Goal: Transaction & Acquisition: Subscribe to service/newsletter

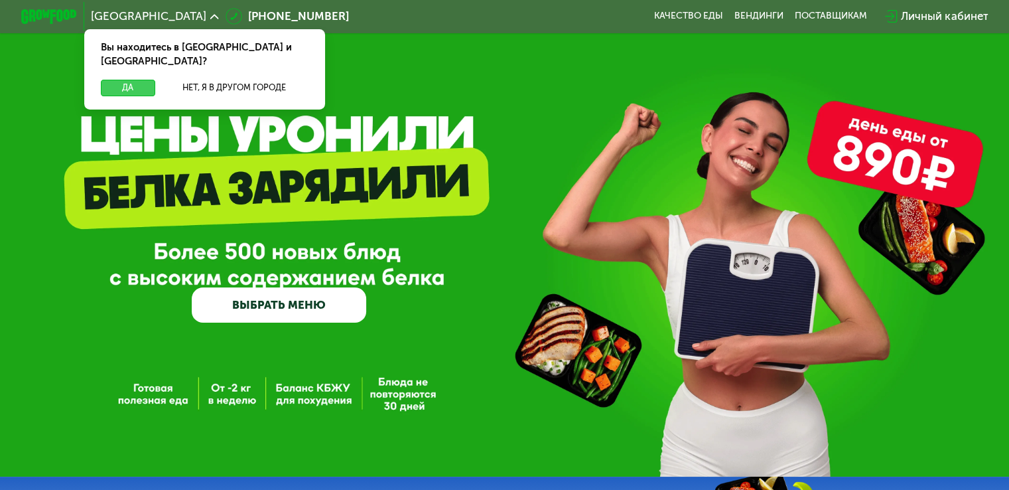
click at [133, 80] on button "Да" at bounding box center [128, 88] width 54 height 17
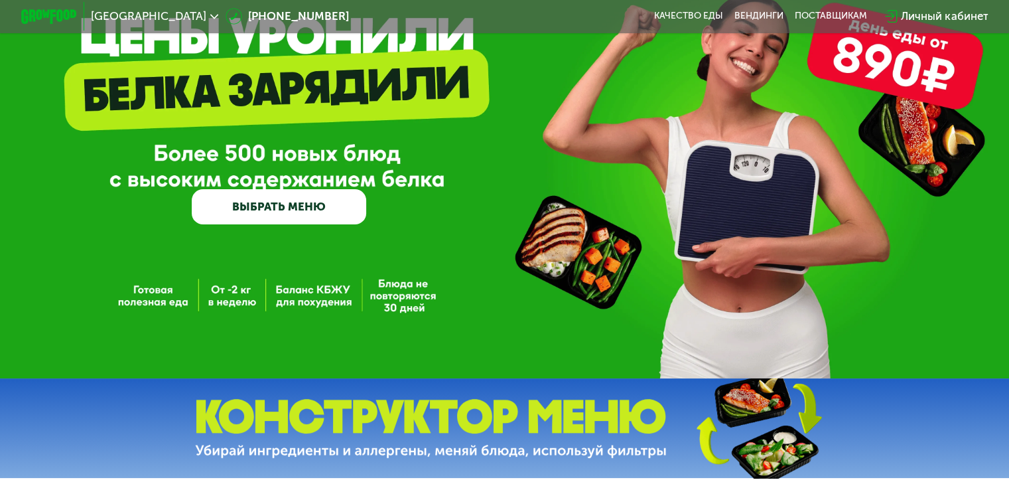
scroll to position [133, 0]
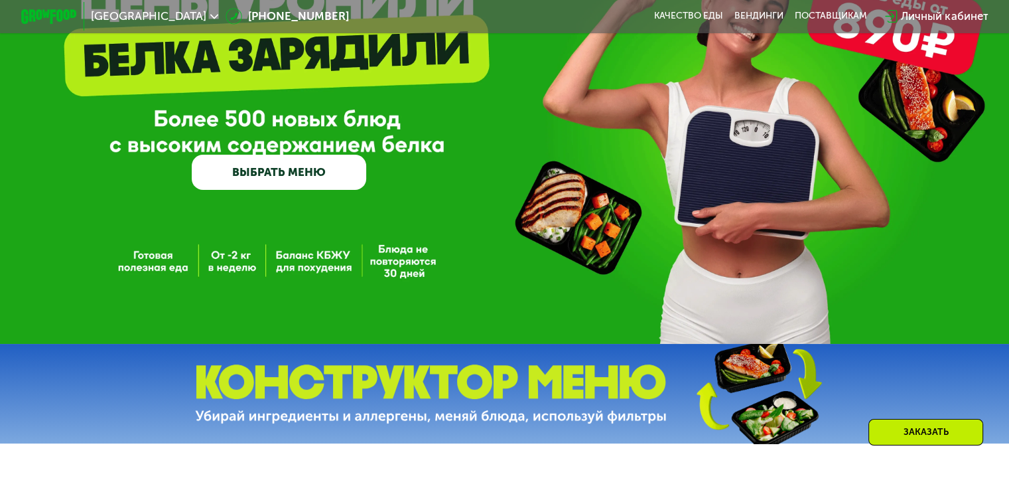
click at [303, 170] on link "ВЫБРАТЬ МЕНЮ" at bounding box center [279, 172] width 174 height 35
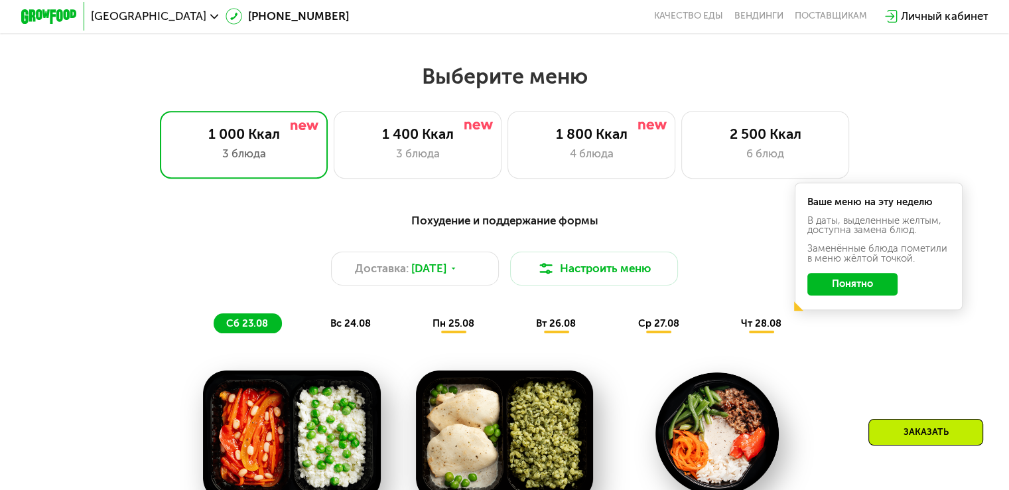
scroll to position [531, 0]
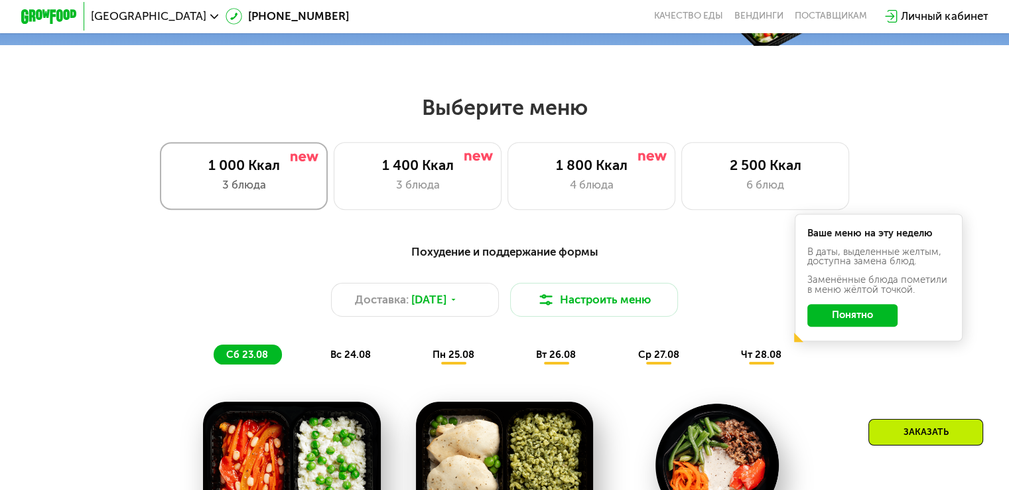
click at [292, 189] on div "3 блюда" at bounding box center [243, 184] width 139 height 17
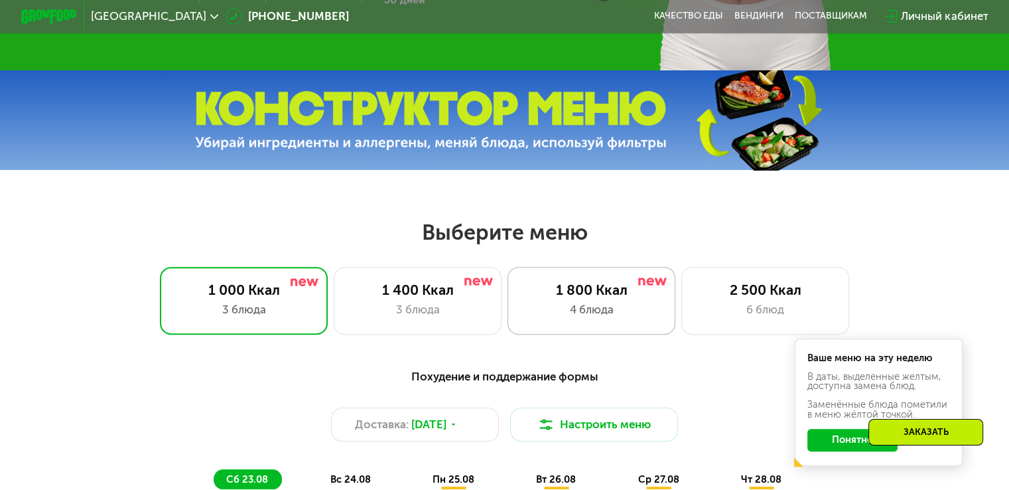
scroll to position [464, 0]
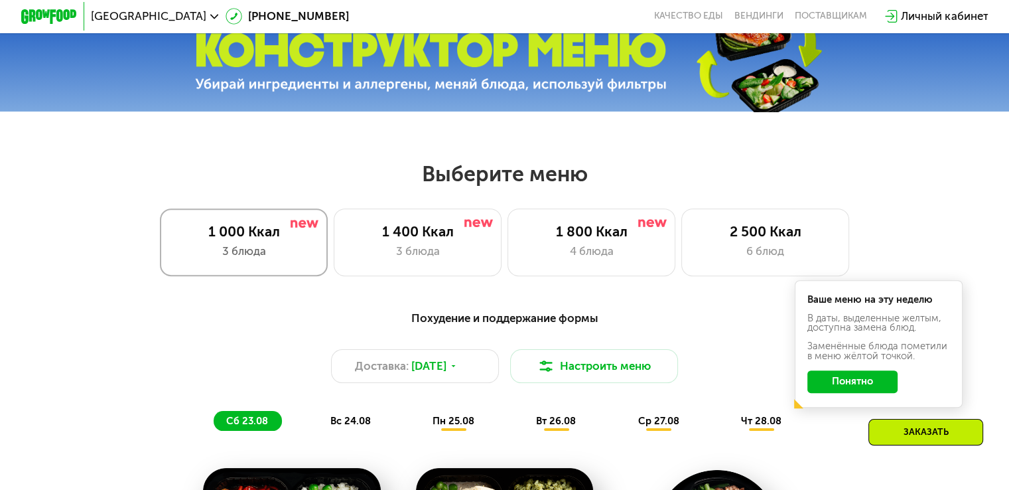
click at [276, 253] on div "3 блюда" at bounding box center [243, 251] width 139 height 17
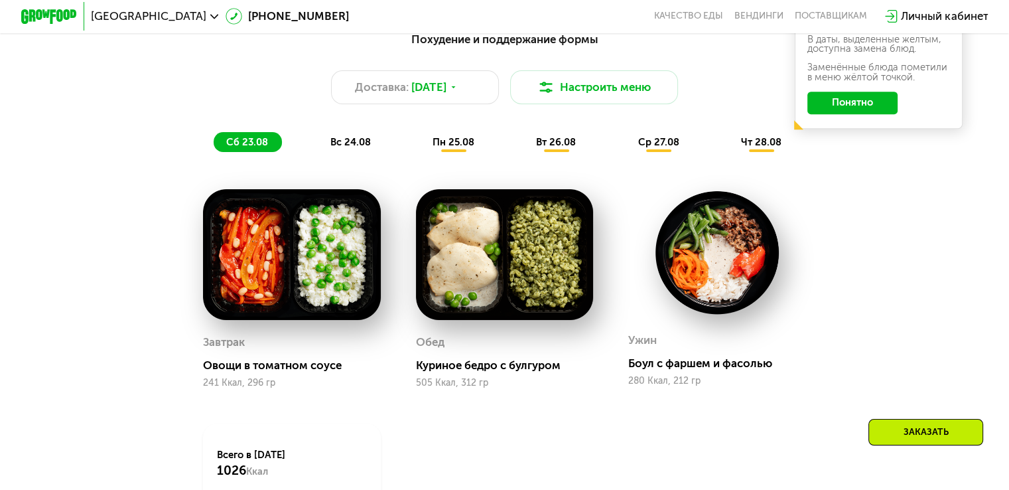
scroll to position [663, 0]
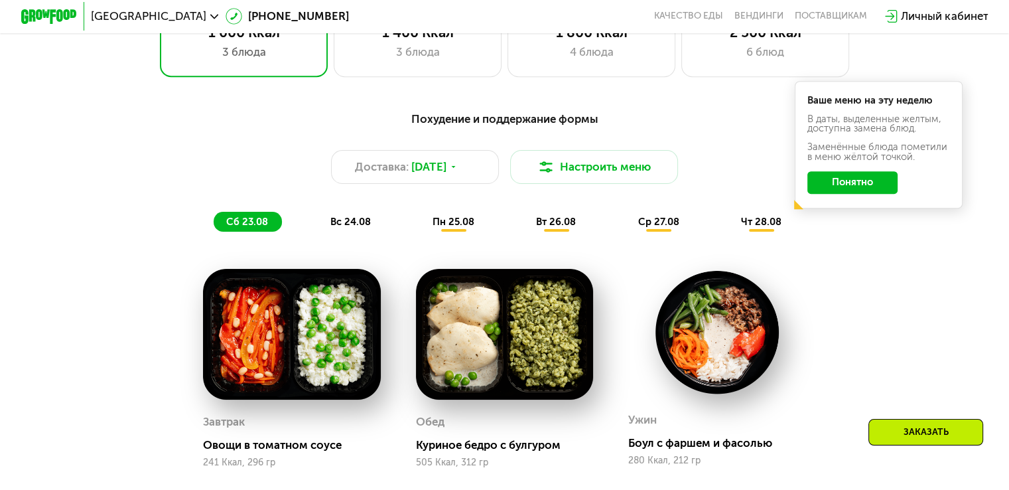
click at [358, 228] on span "вс 24.08" at bounding box center [350, 222] width 40 height 12
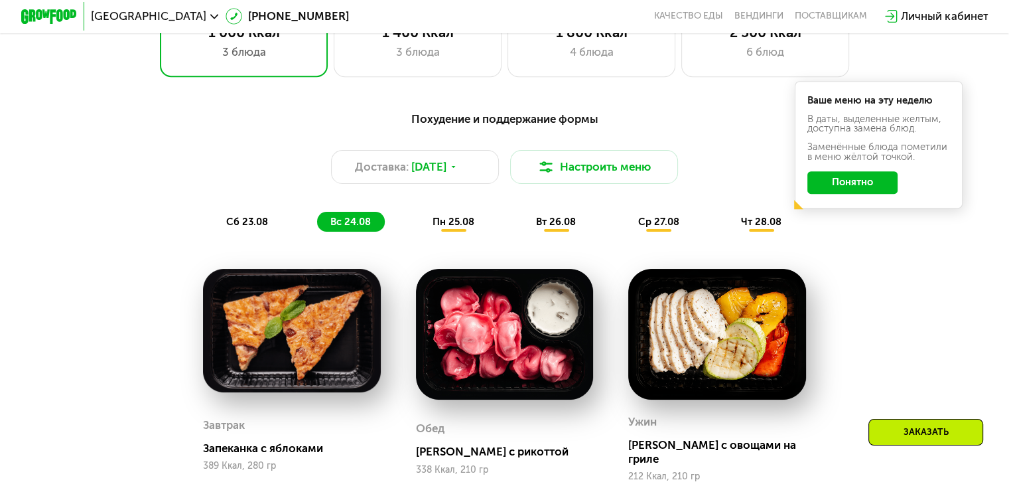
click at [459, 226] on span "пн 25.08" at bounding box center [454, 222] width 42 height 12
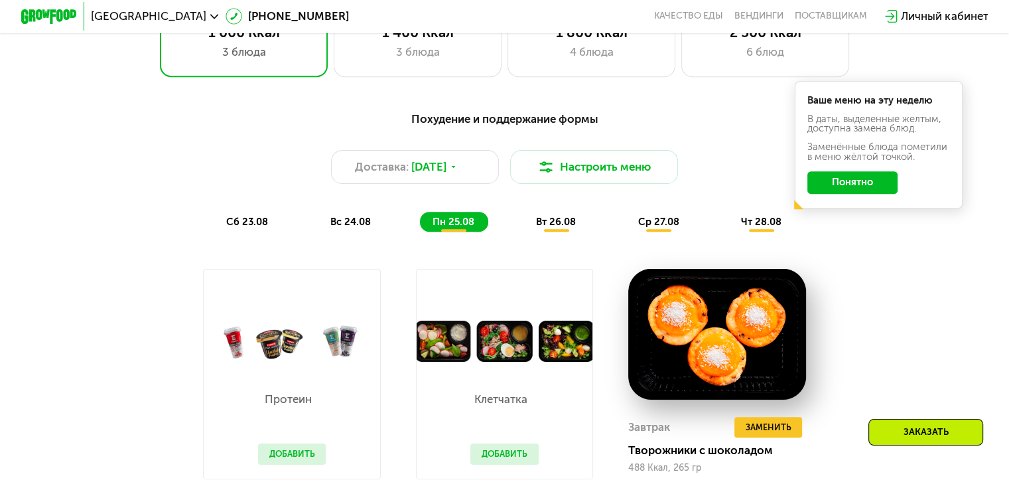
click at [559, 226] on span "вт 26.08" at bounding box center [556, 222] width 40 height 12
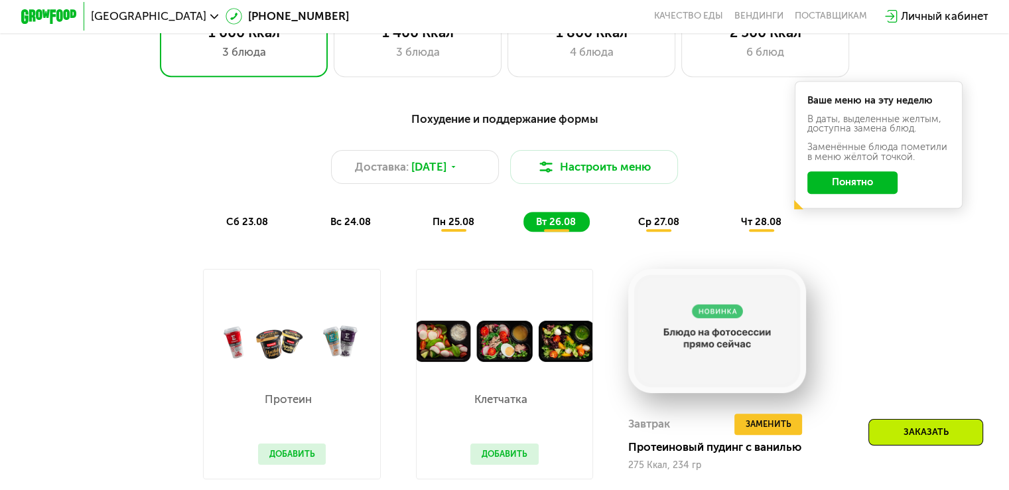
click at [667, 228] on span "ср 27.08" at bounding box center [657, 222] width 41 height 12
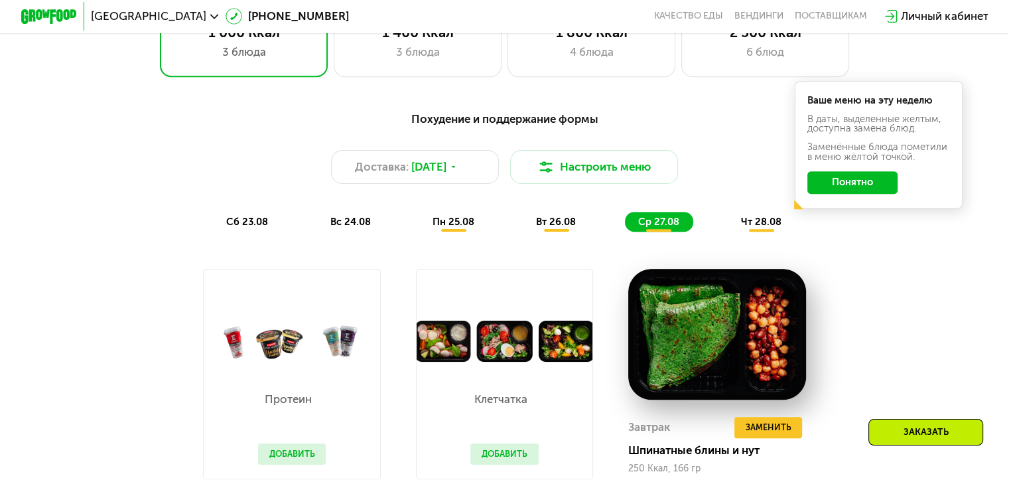
click at [760, 226] on span "чт 28.08" at bounding box center [761, 222] width 40 height 12
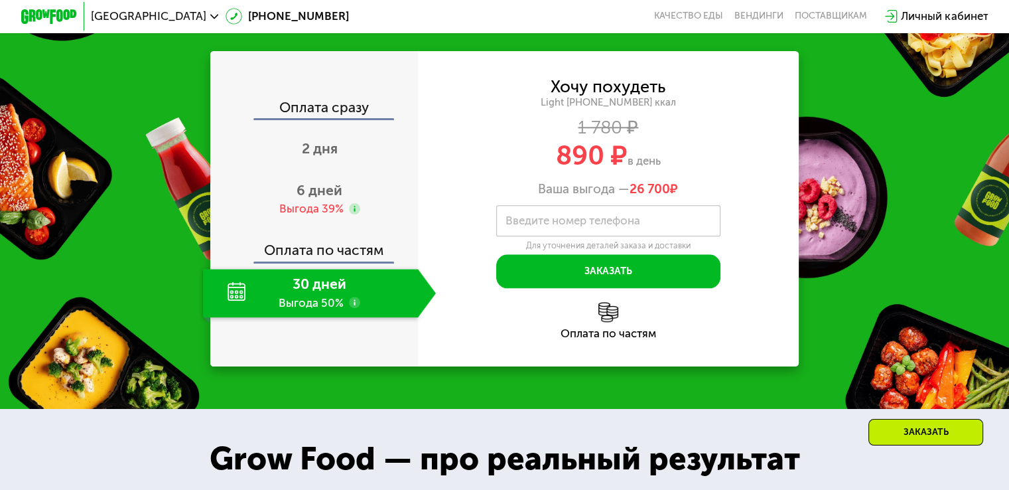
scroll to position [1459, 0]
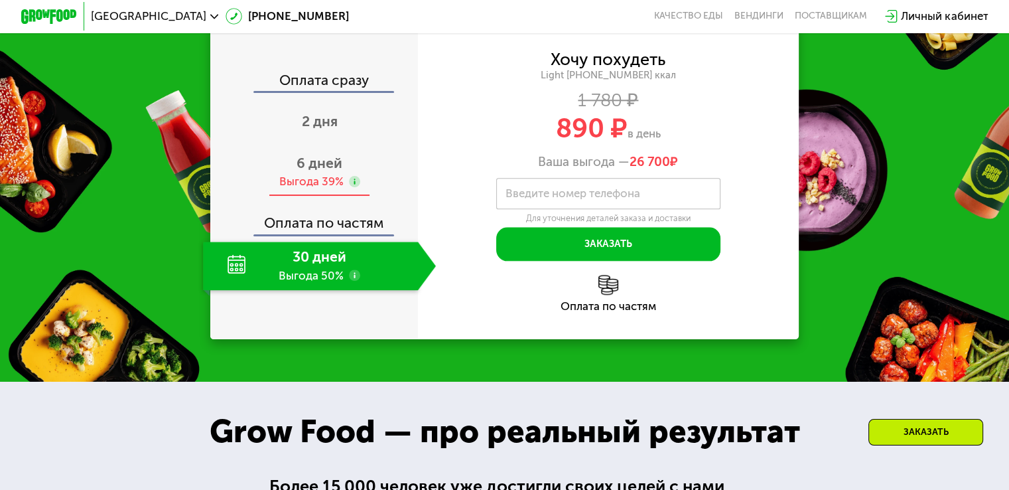
click at [325, 189] on div "Выгода 39%" at bounding box center [311, 181] width 64 height 15
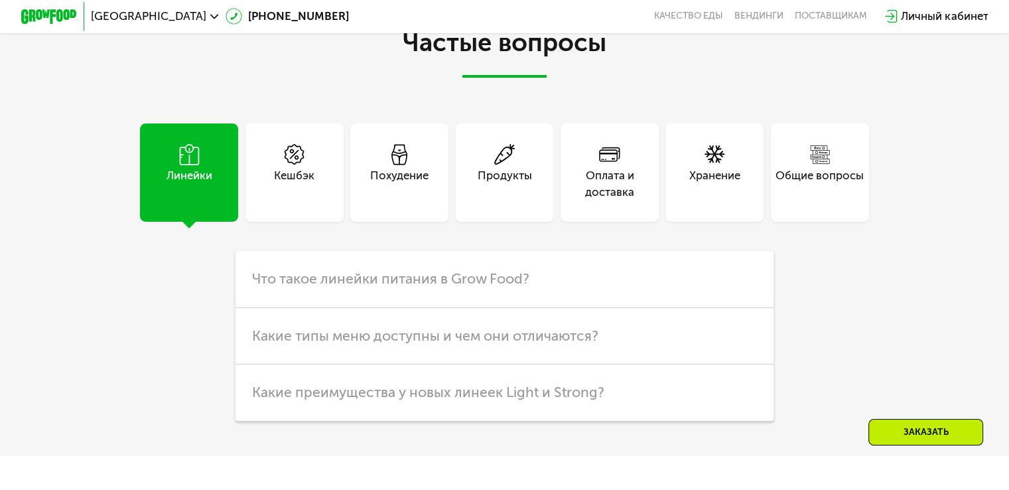
scroll to position [3450, 0]
